Goal: Task Accomplishment & Management: Manage account settings

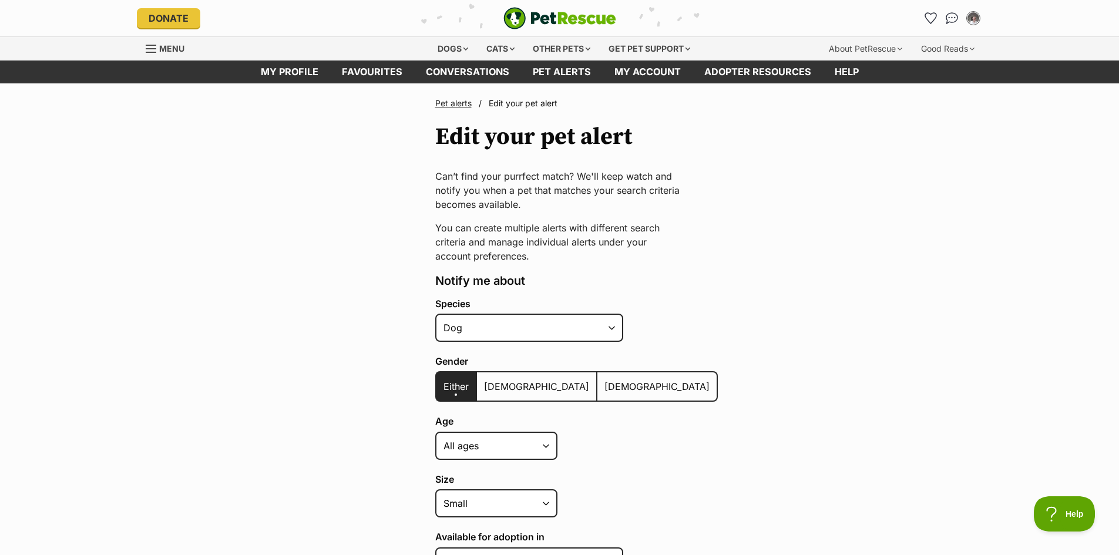
click at [499, 104] on span "Edit your pet alert" at bounding box center [523, 103] width 69 height 10
click at [528, 102] on span "Edit your pet alert" at bounding box center [523, 103] width 69 height 10
click at [547, 70] on link "Pet alerts" at bounding box center [562, 72] width 82 height 23
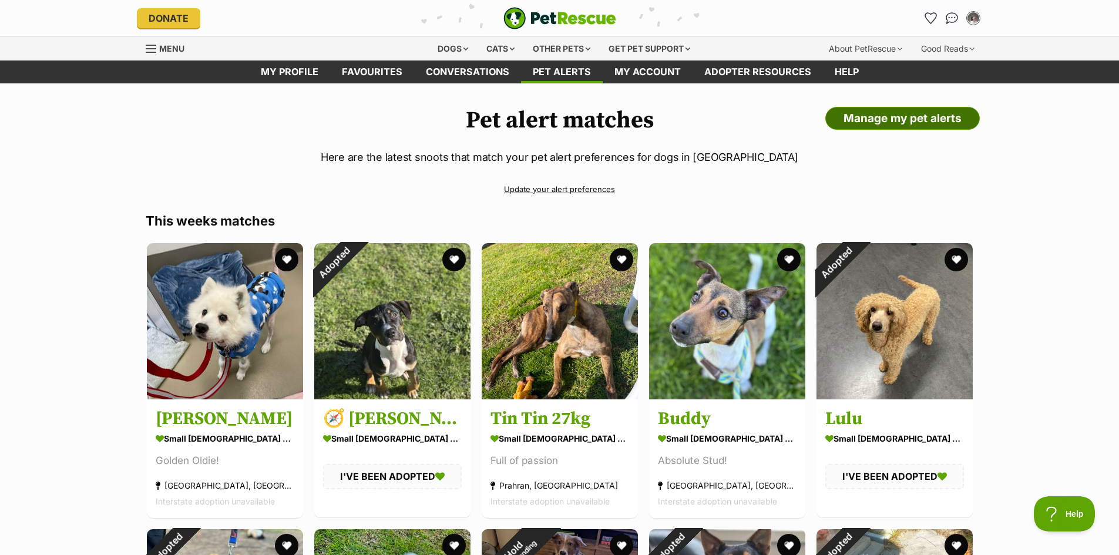
click at [888, 118] on link "Manage my pet alerts" at bounding box center [902, 118] width 154 height 23
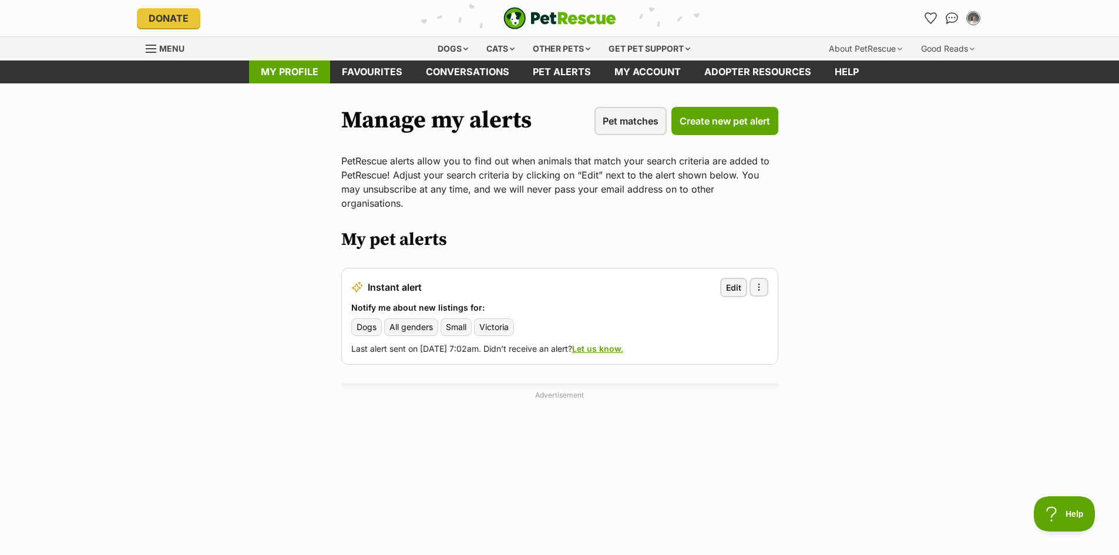
click at [295, 70] on link "My profile" at bounding box center [289, 72] width 81 height 23
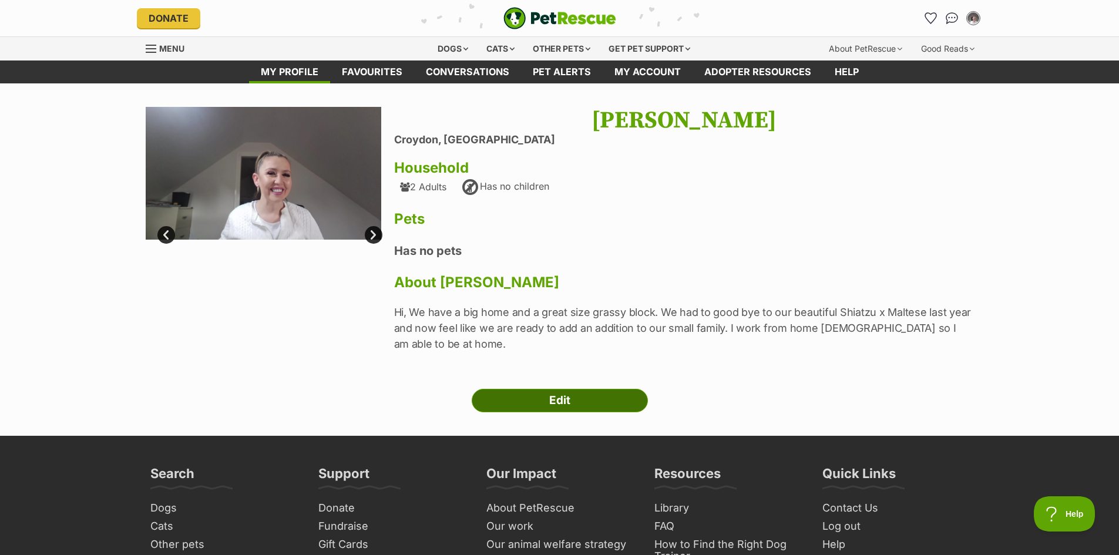
click at [549, 403] on link "Edit" at bounding box center [560, 400] width 176 height 23
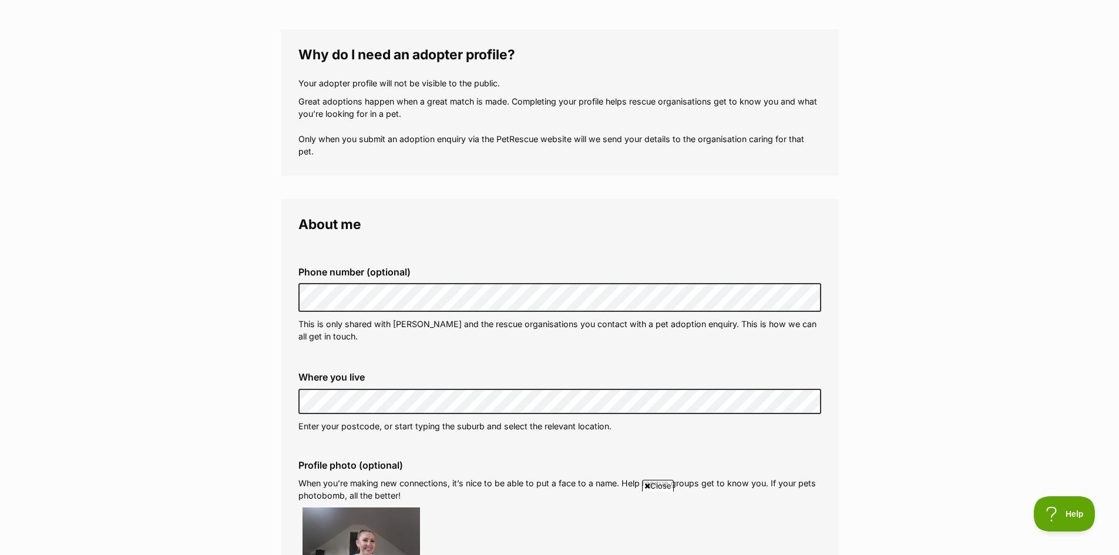
scroll to position [59, 0]
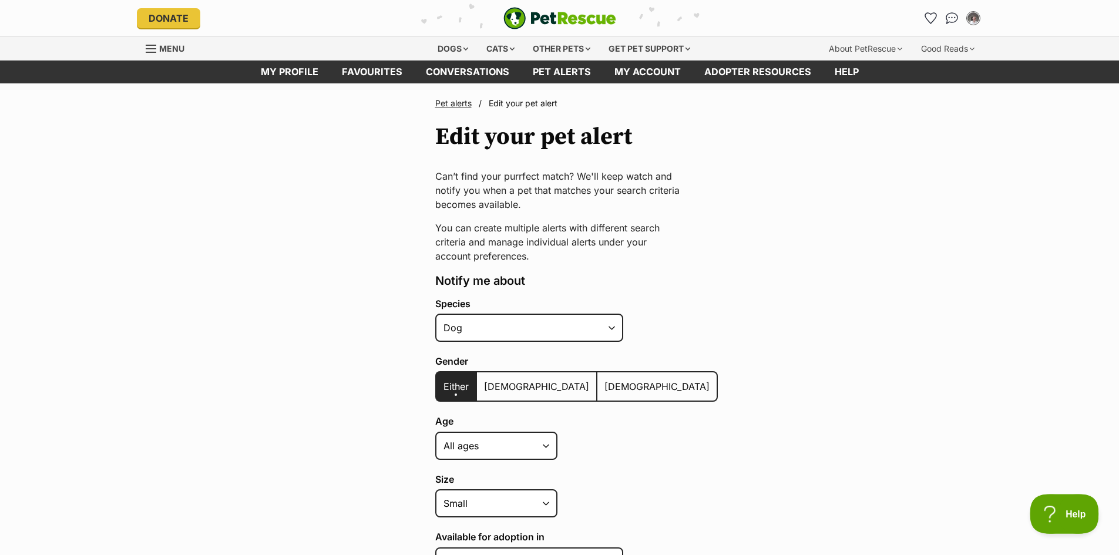
click at [1062, 515] on span "Help" at bounding box center [1060, 512] width 61 height 8
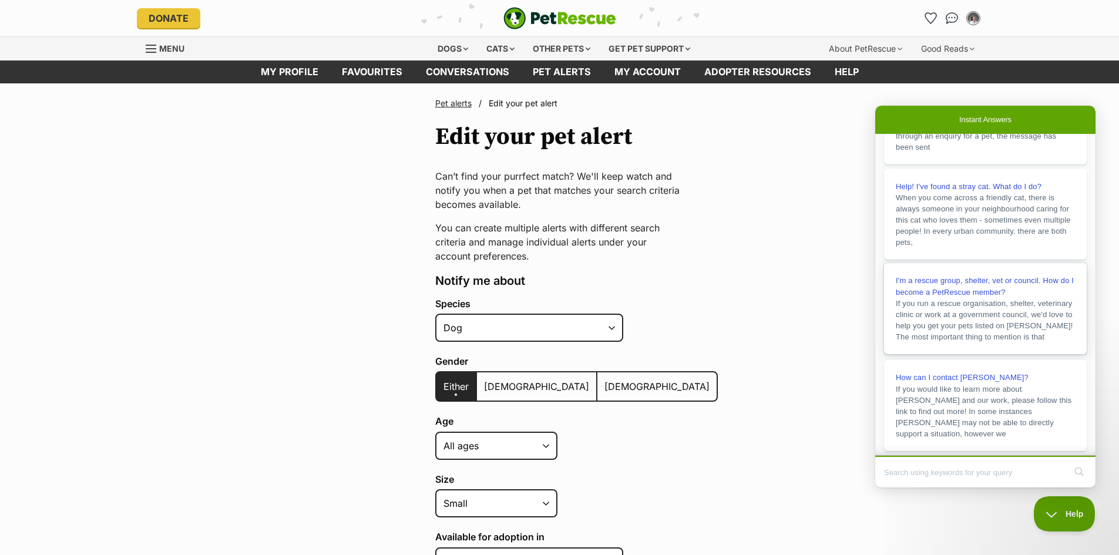
scroll to position [191, 0]
type input "How do I cancel the Pet Alert"
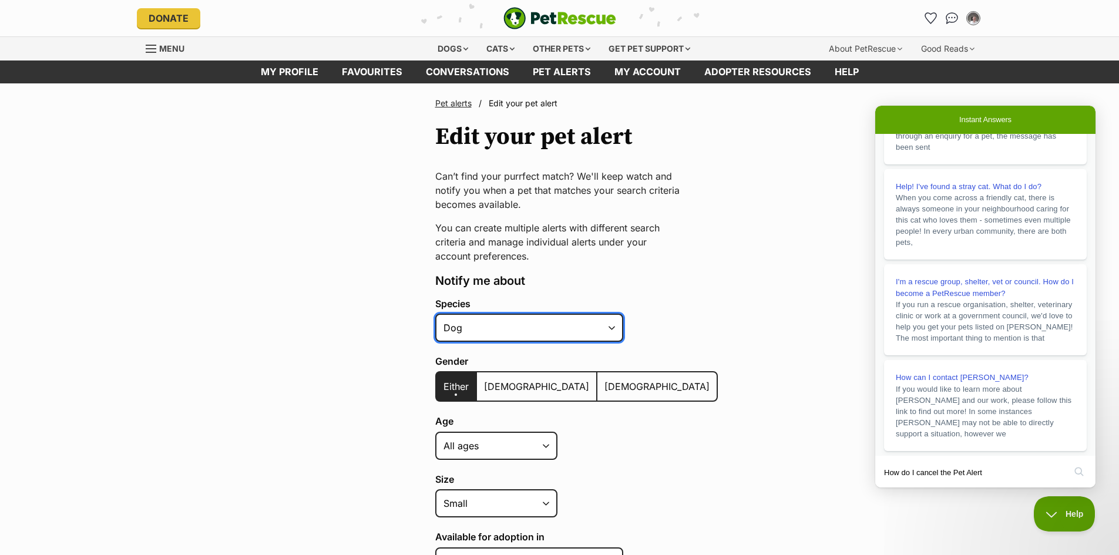
click at [613, 327] on select "Alpaca Bird Cat Chicken Cow Dog Donkey Duck Ferret Fish Goat Goose Guinea Fowl …" at bounding box center [529, 328] width 188 height 28
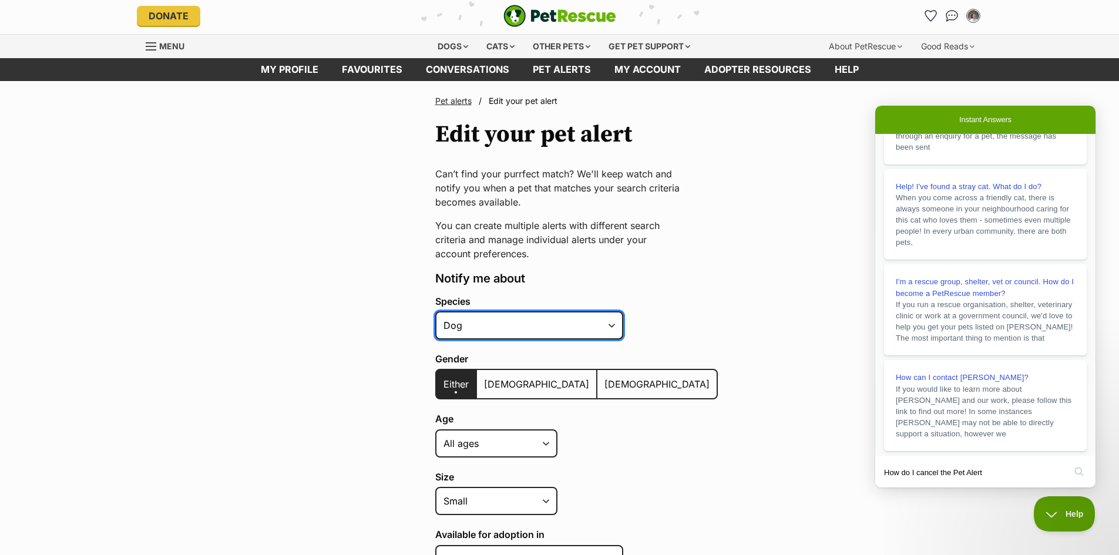
scroll to position [0, 0]
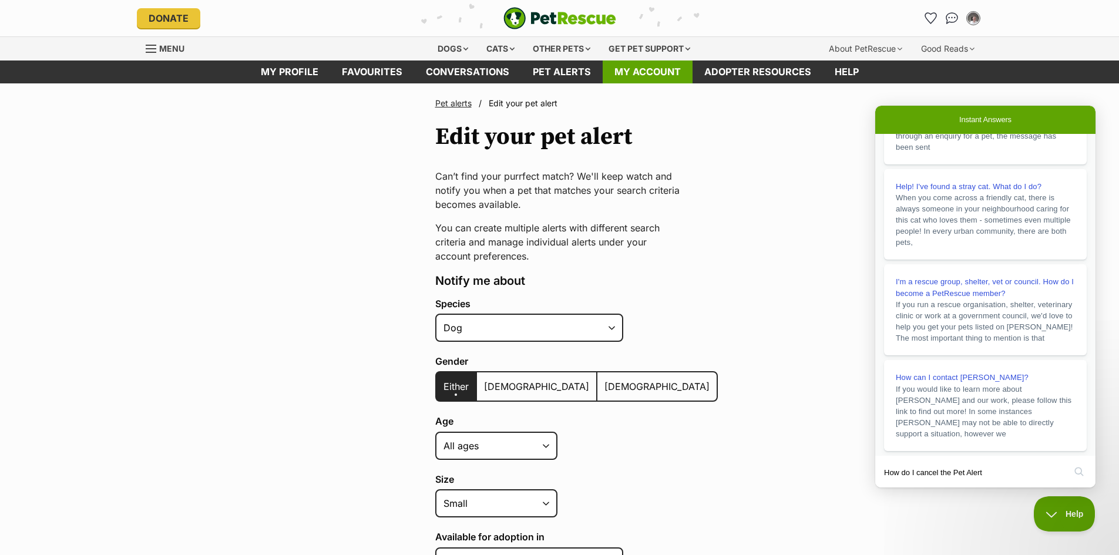
click at [650, 68] on link "My account" at bounding box center [648, 72] width 90 height 23
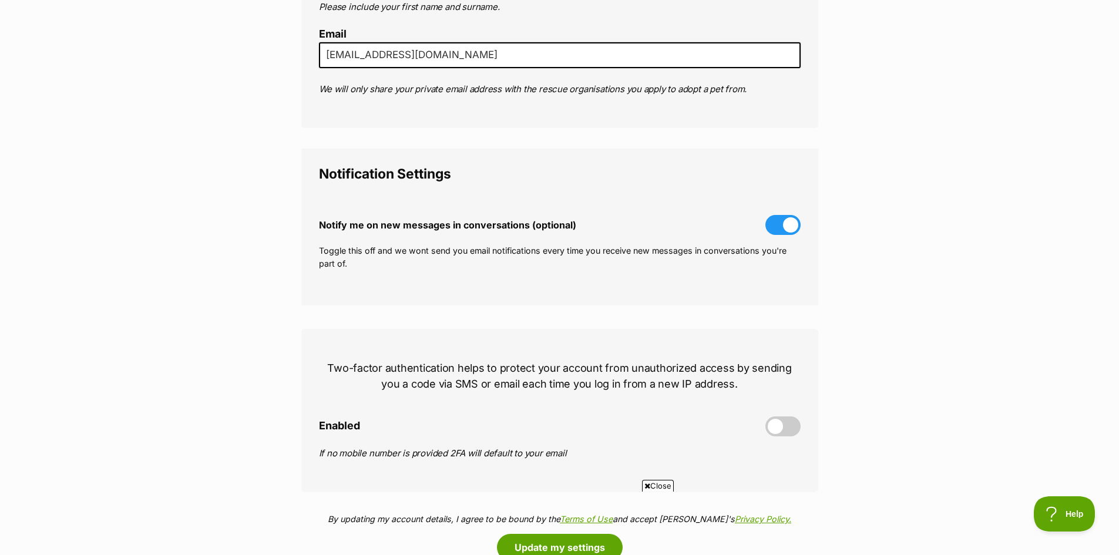
scroll to position [235, 0]
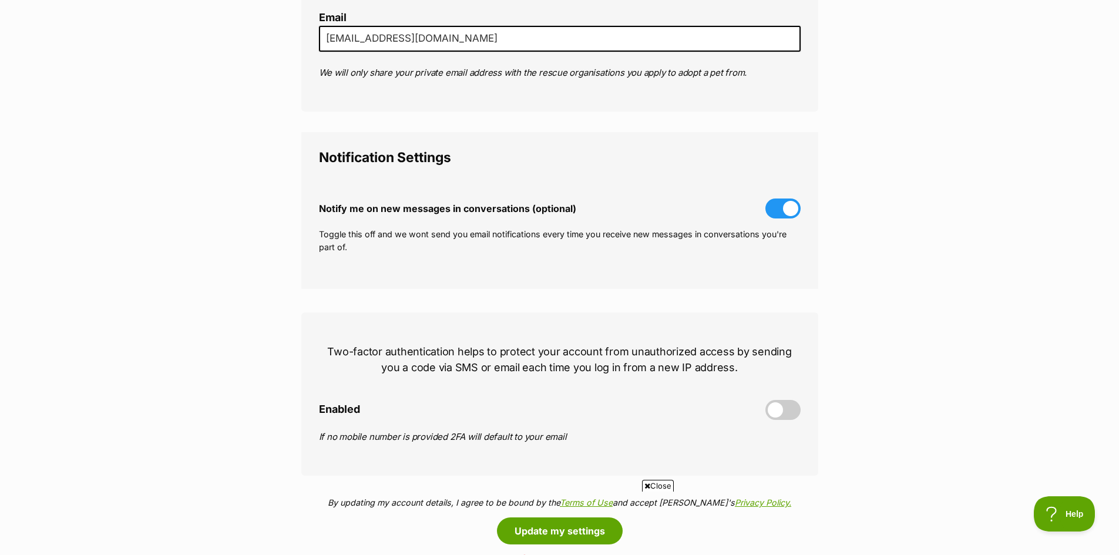
click at [789, 207] on span at bounding box center [782, 209] width 35 height 20
click at [0, 0] on input "Notify me on new messages in conversations (optional)" at bounding box center [0, 0] width 0 height 0
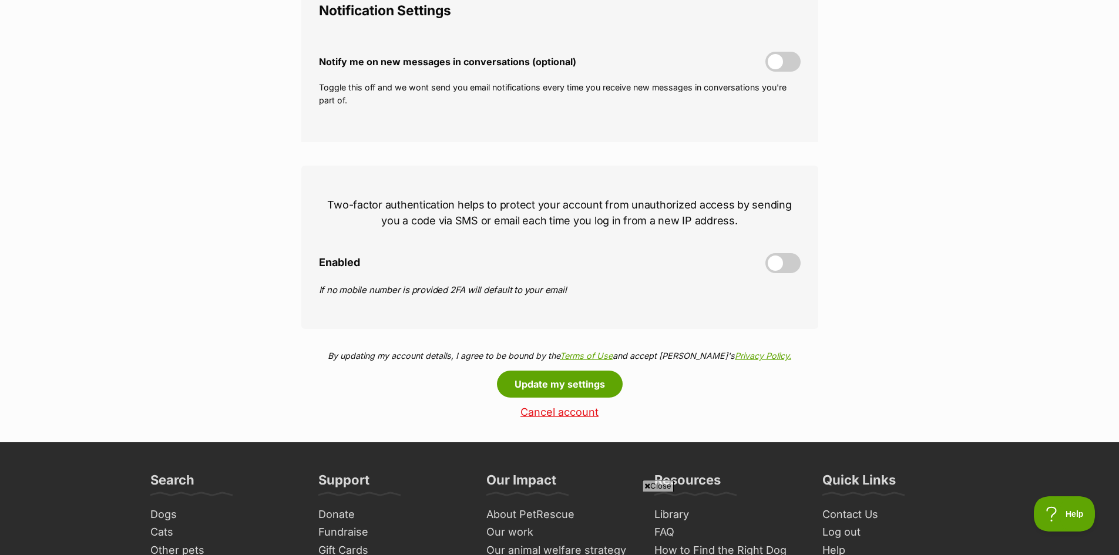
scroll to position [411, 0]
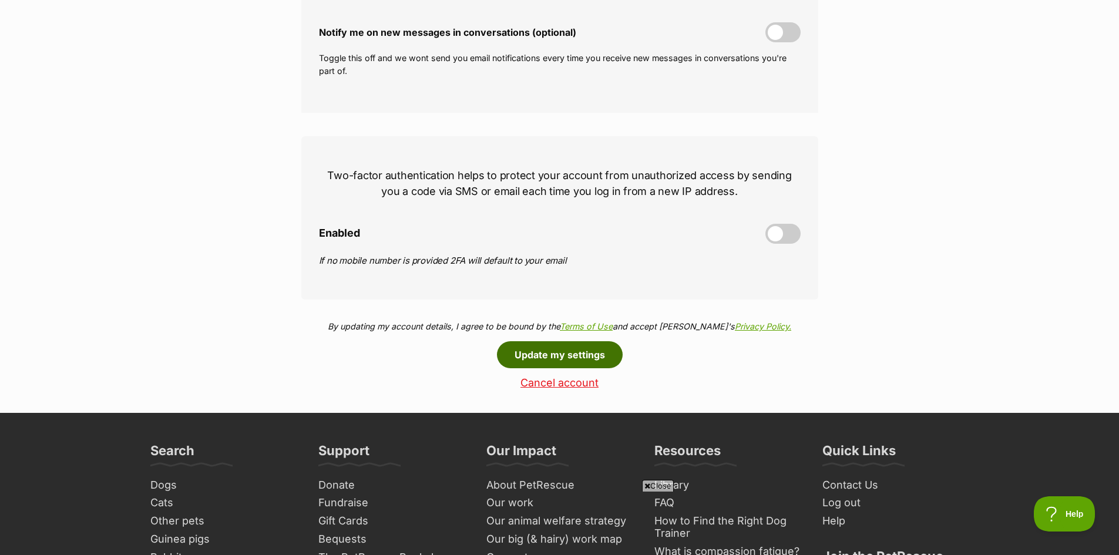
click at [560, 356] on button "Update my settings" at bounding box center [560, 354] width 126 height 27
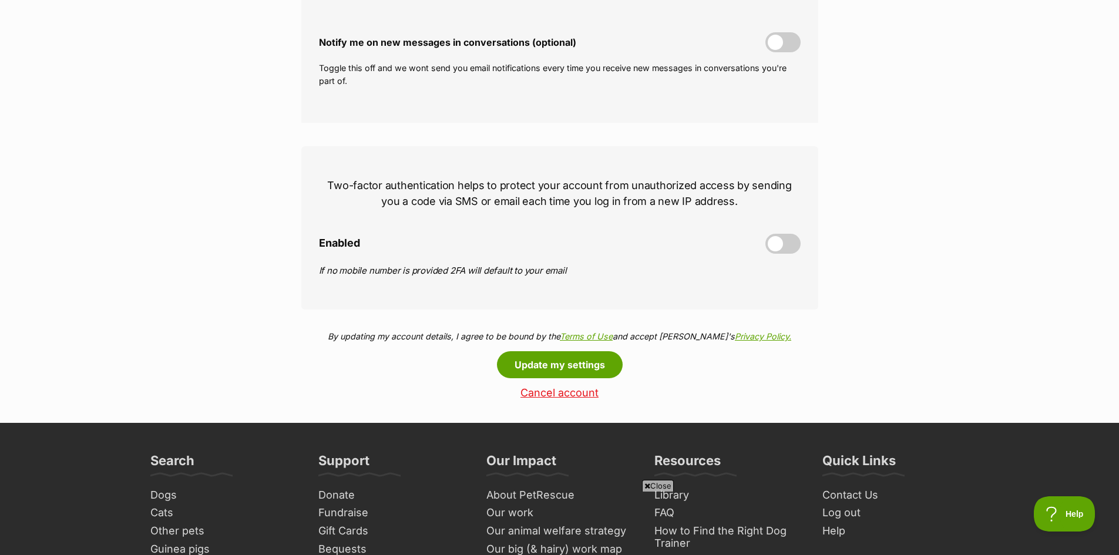
scroll to position [411, 0]
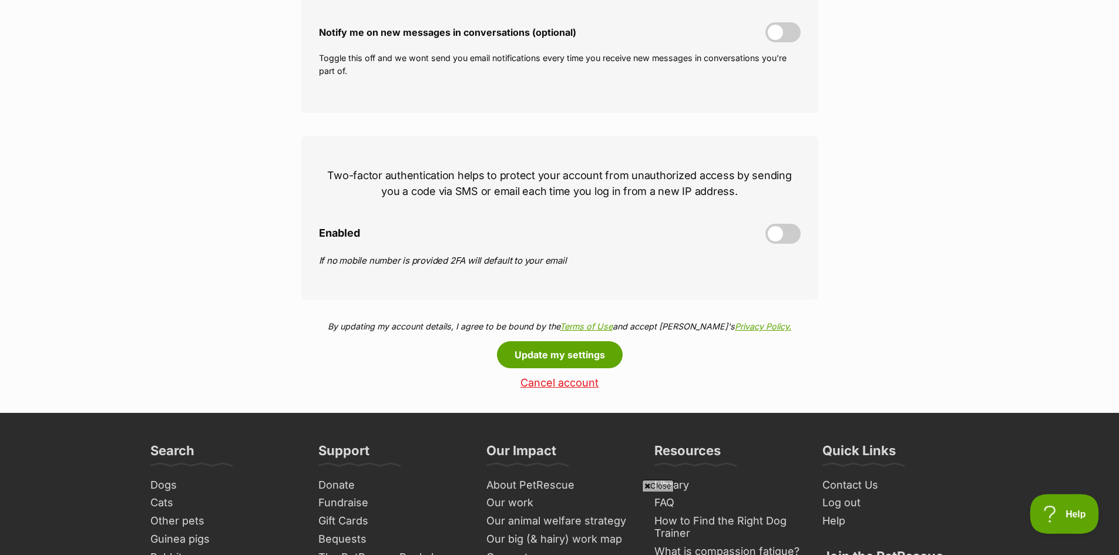
click at [1067, 515] on span "Help" at bounding box center [1060, 512] width 61 height 8
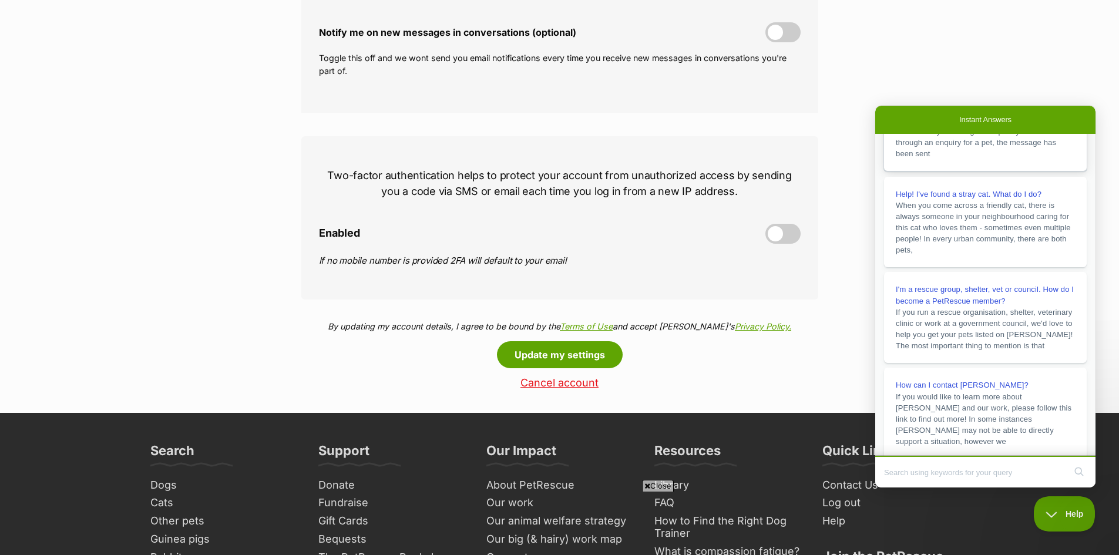
scroll to position [191, 0]
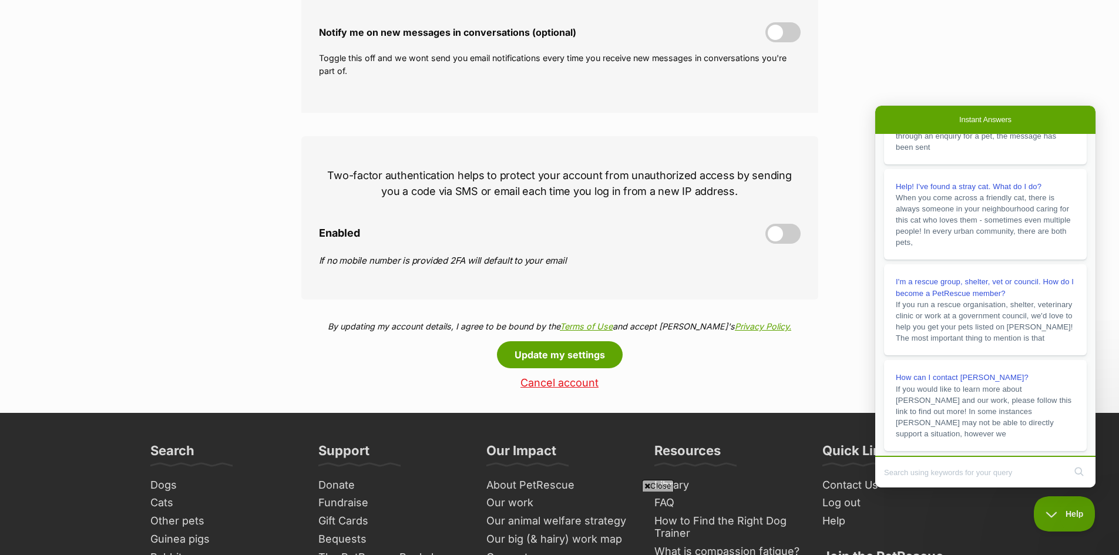
click at [556, 384] on link "Cancel account" at bounding box center [559, 383] width 517 height 12
